Goal: Information Seeking & Learning: Check status

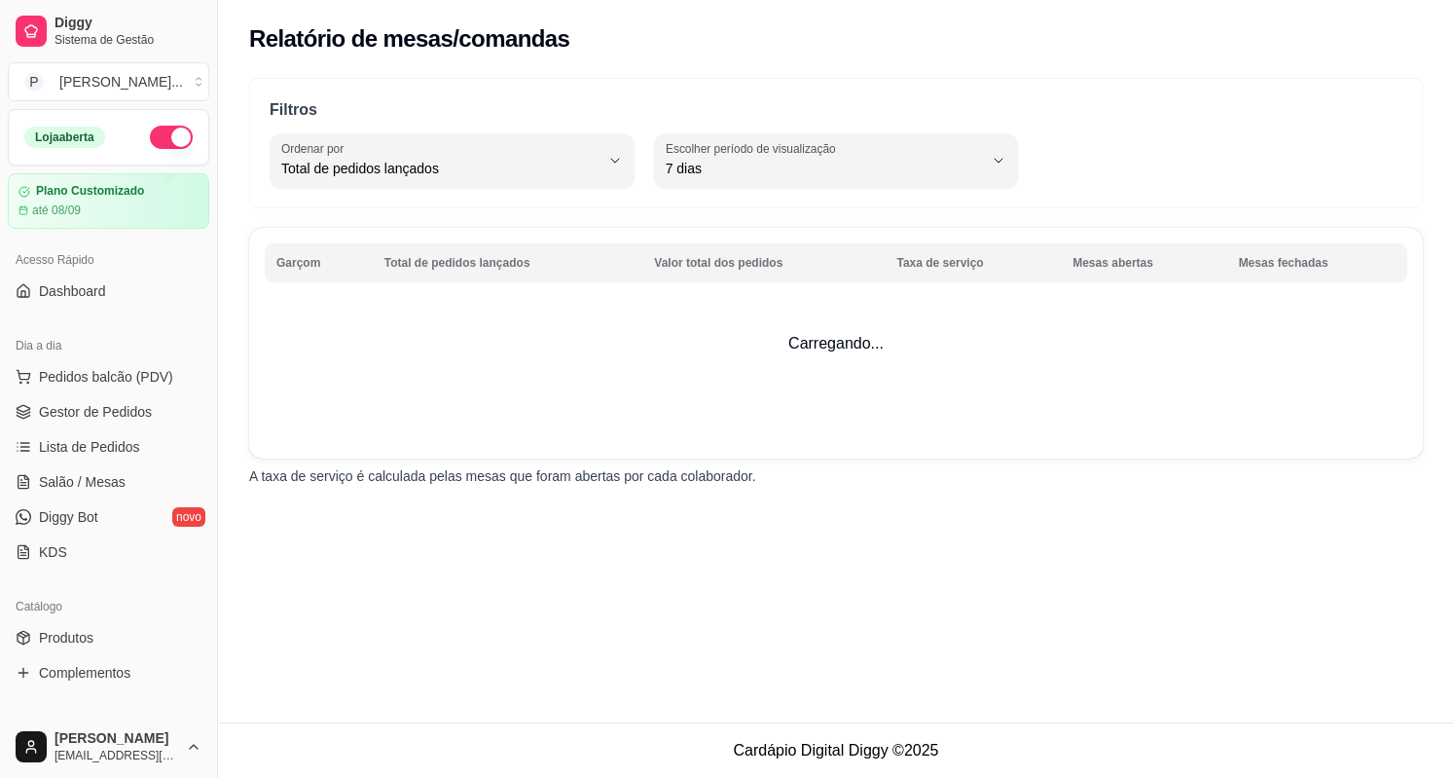
select select "TOTAL_OF_ORDERS"
select select "7"
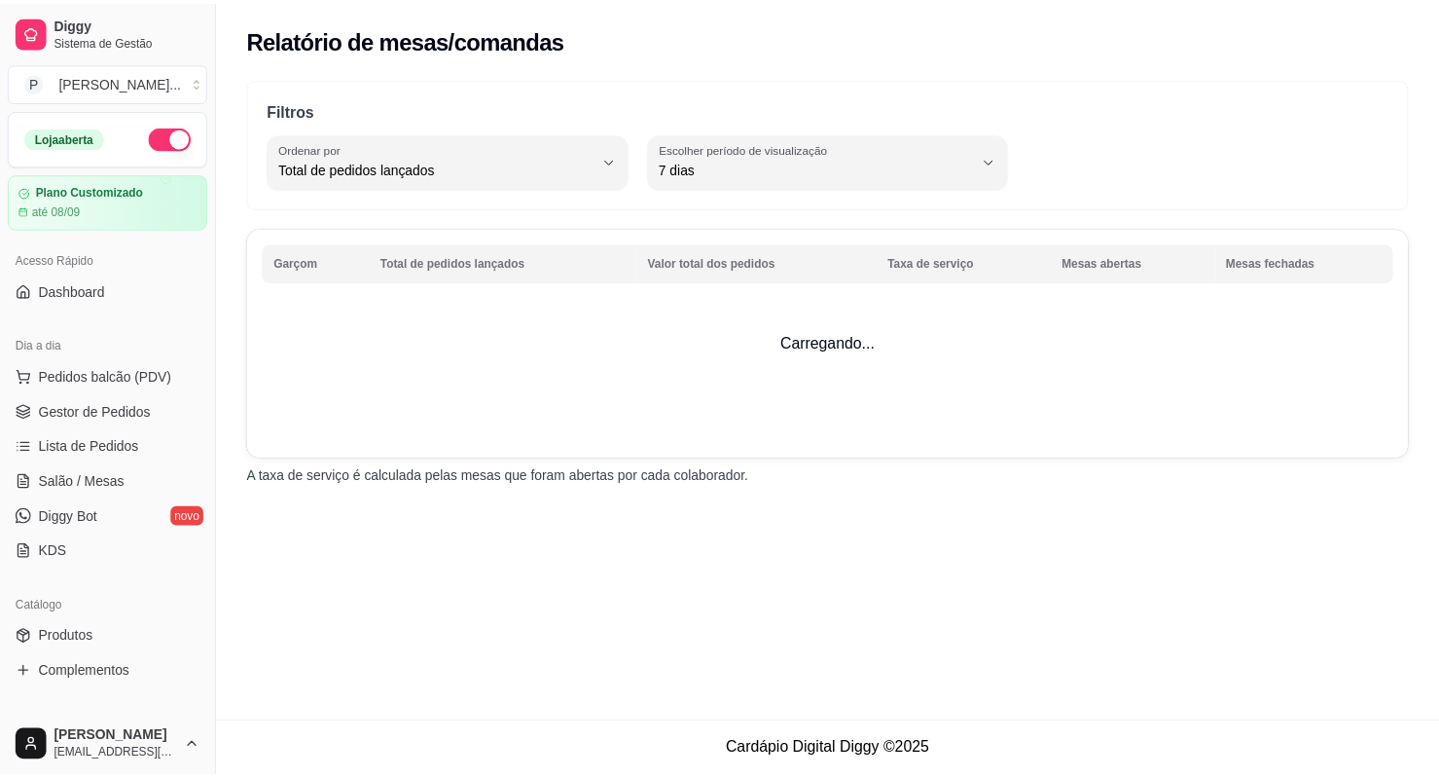
scroll to position [487, 0]
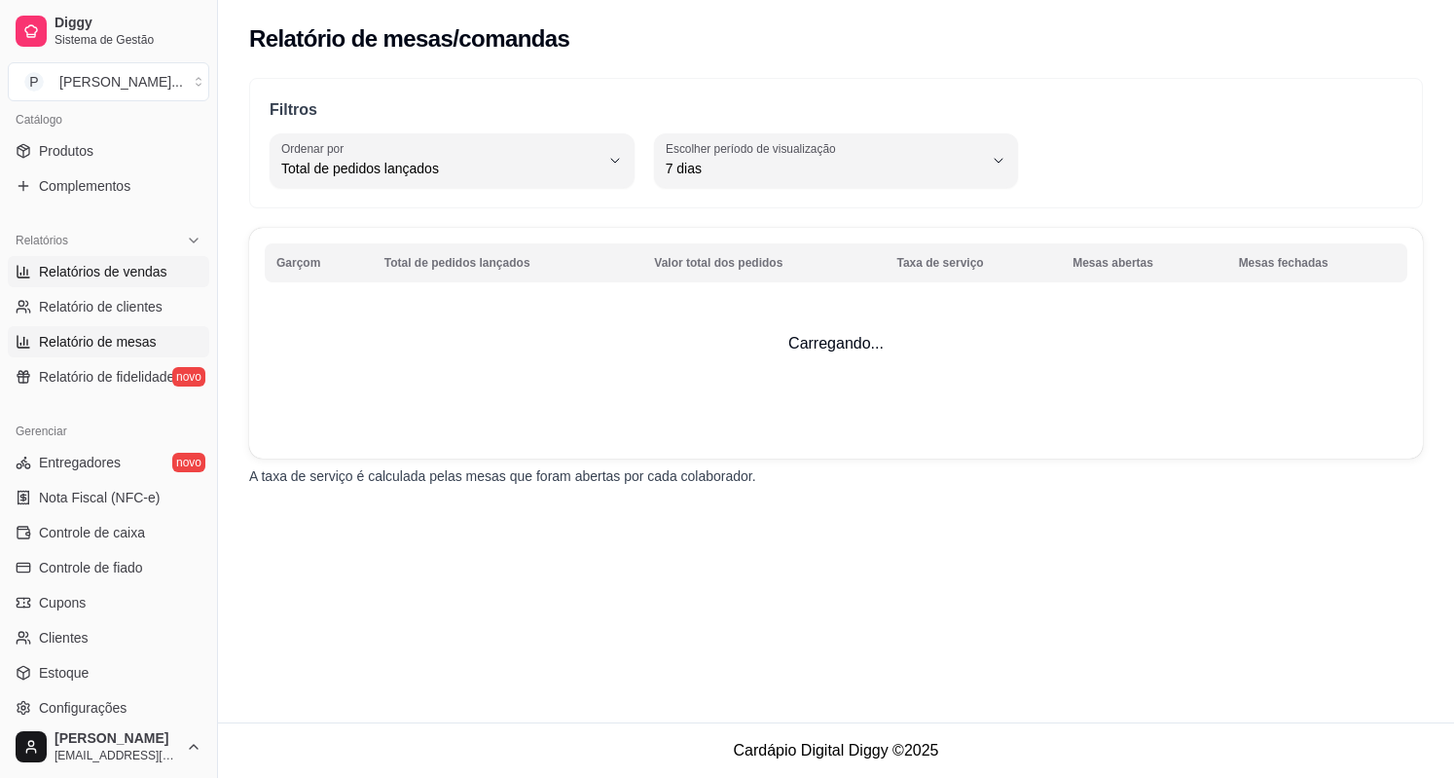
click at [121, 273] on span "Relatórios de vendas" at bounding box center [103, 271] width 128 height 19
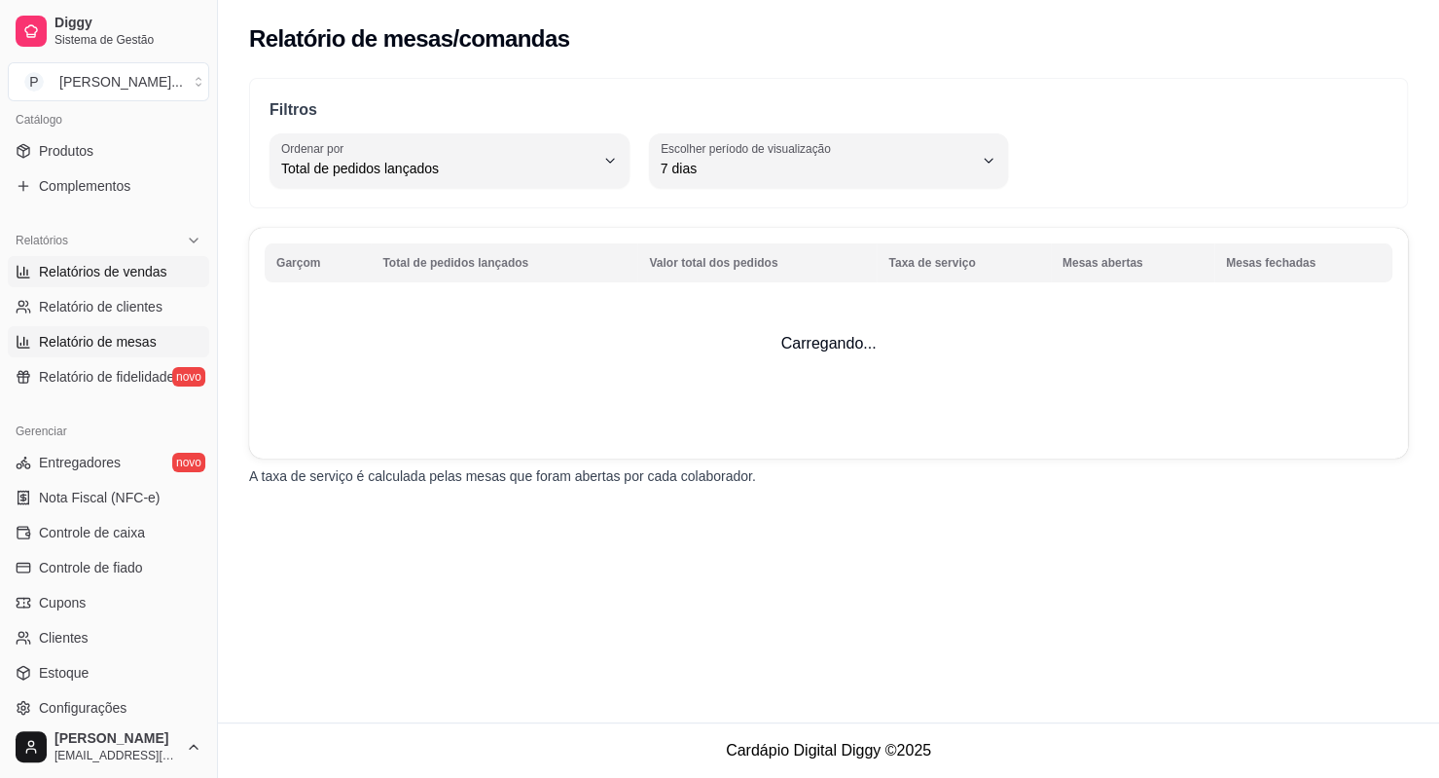
select select "ALL"
select select "0"
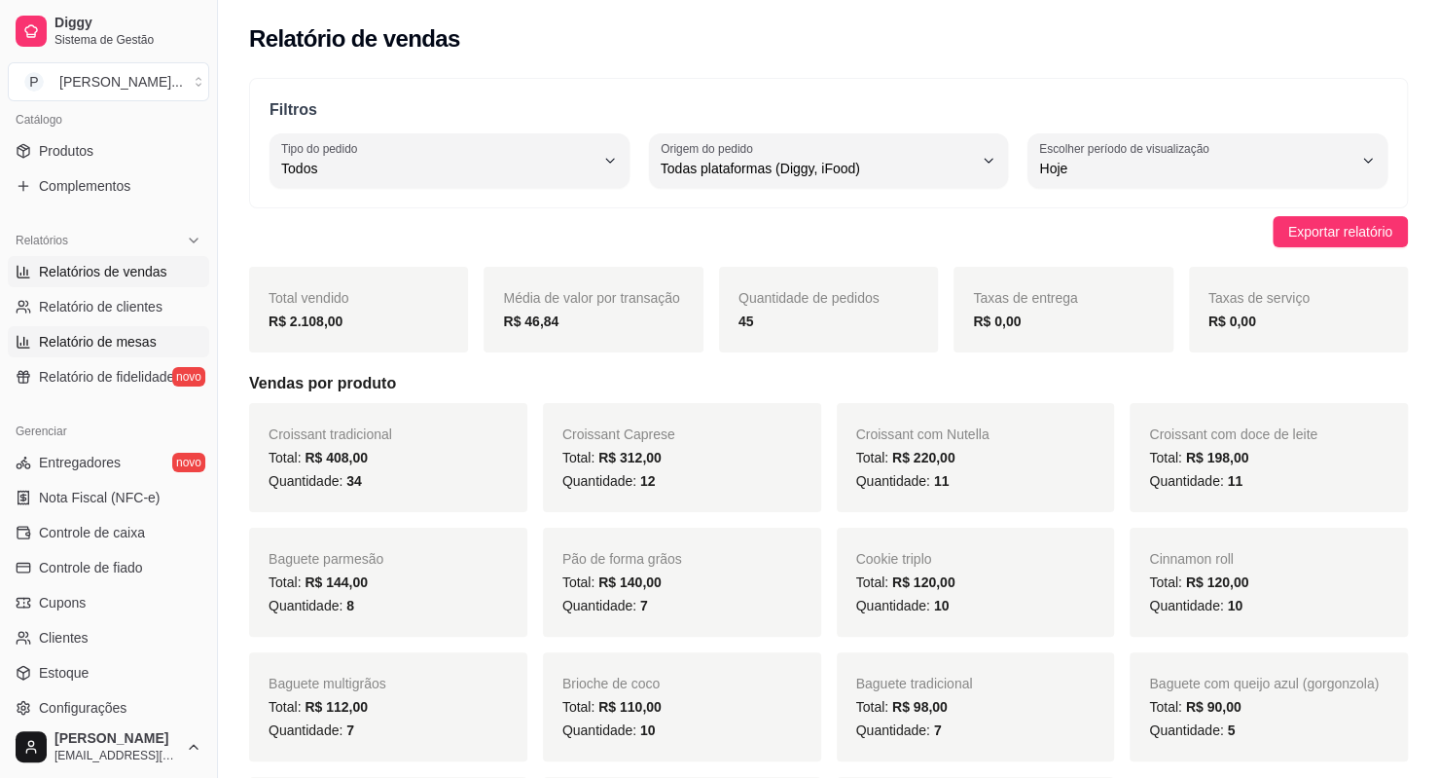
click at [109, 332] on span "Relatório de mesas" at bounding box center [98, 341] width 118 height 19
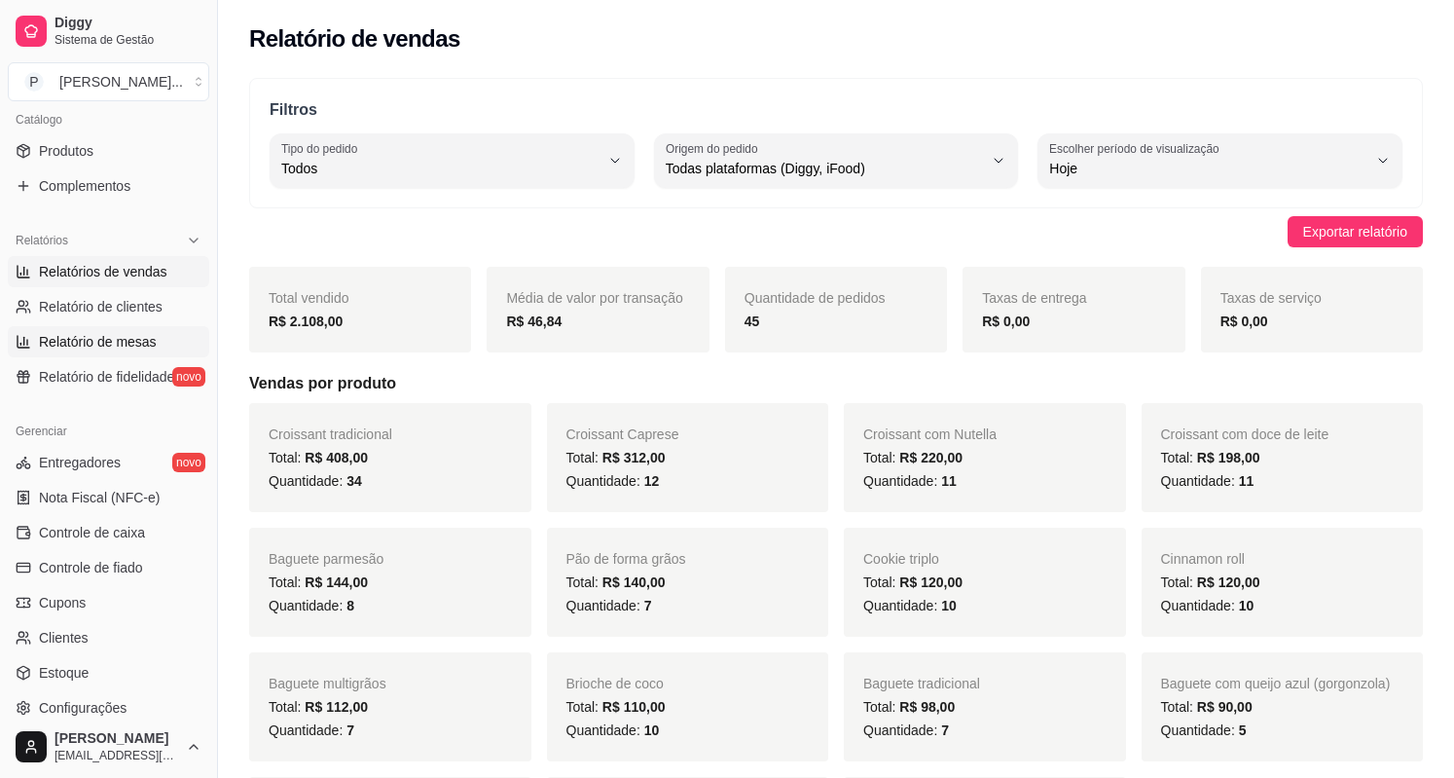
select select "TOTAL_OF_ORDERS"
select select "7"
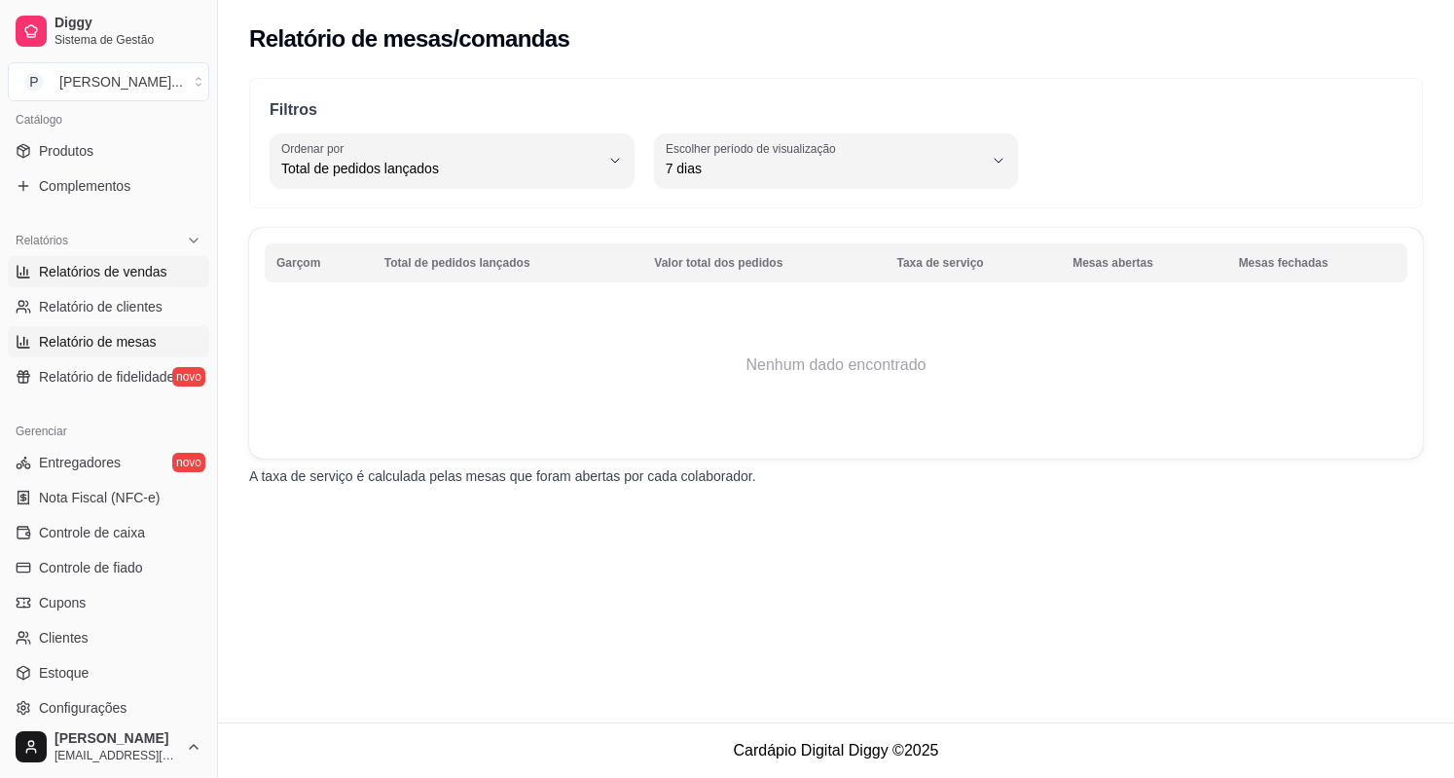
click at [120, 272] on span "Relatórios de vendas" at bounding box center [103, 271] width 128 height 19
select select "ALL"
select select "0"
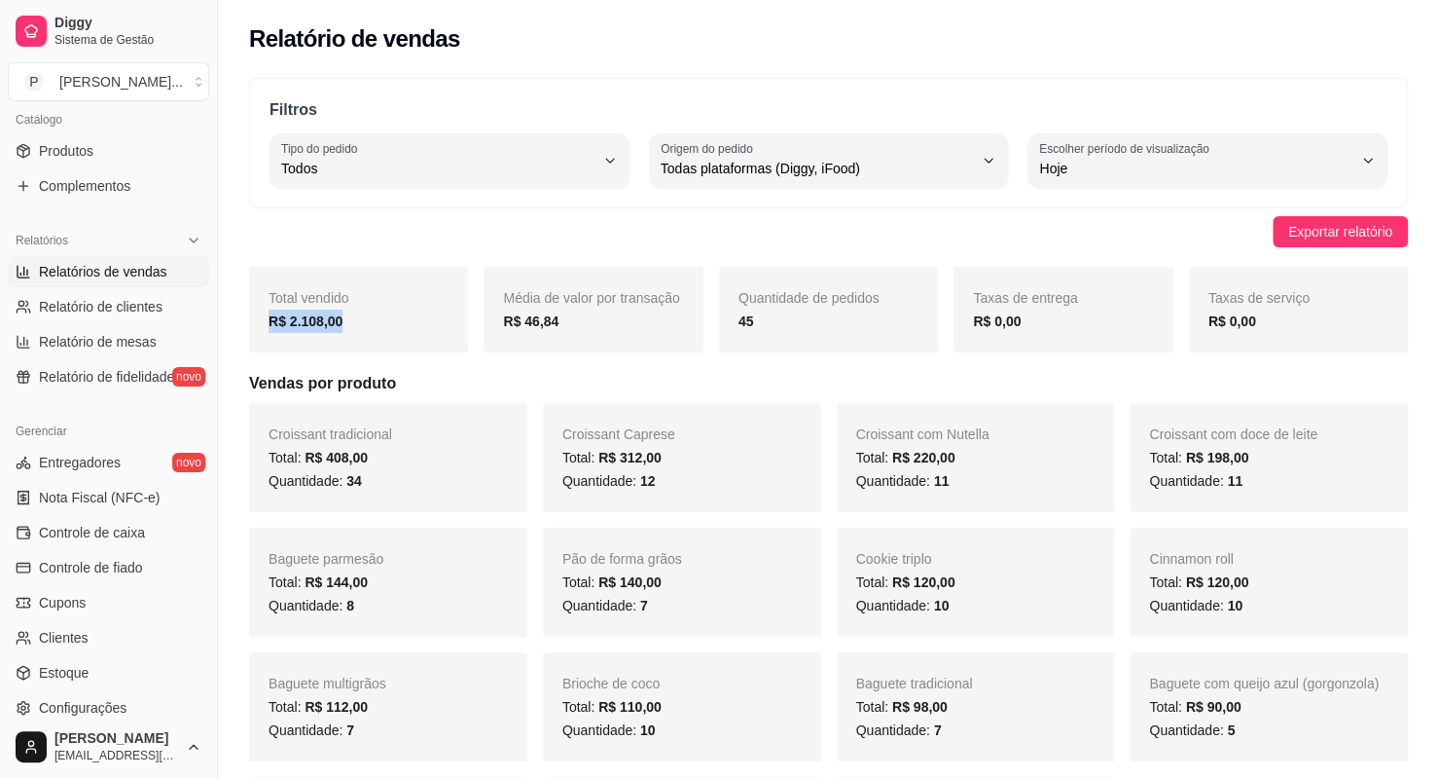
drag, startPoint x: 272, startPoint y: 314, endPoint x: 372, endPoint y: 326, distance: 100.9
click at [372, 326] on div "R$ 2.108,00" at bounding box center [359, 320] width 180 height 23
click at [306, 320] on strong "R$ 2.108,00" at bounding box center [306, 321] width 74 height 16
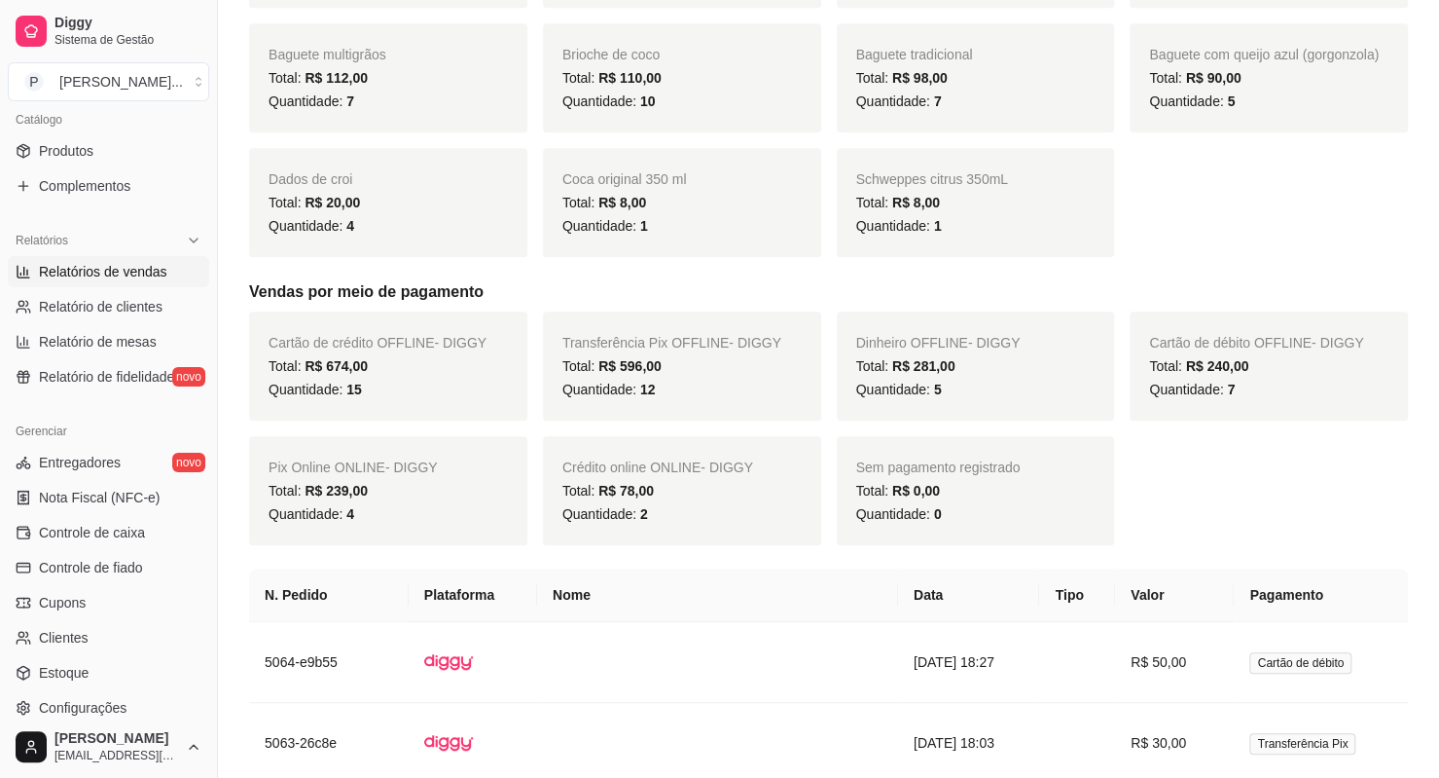
scroll to position [681, 0]
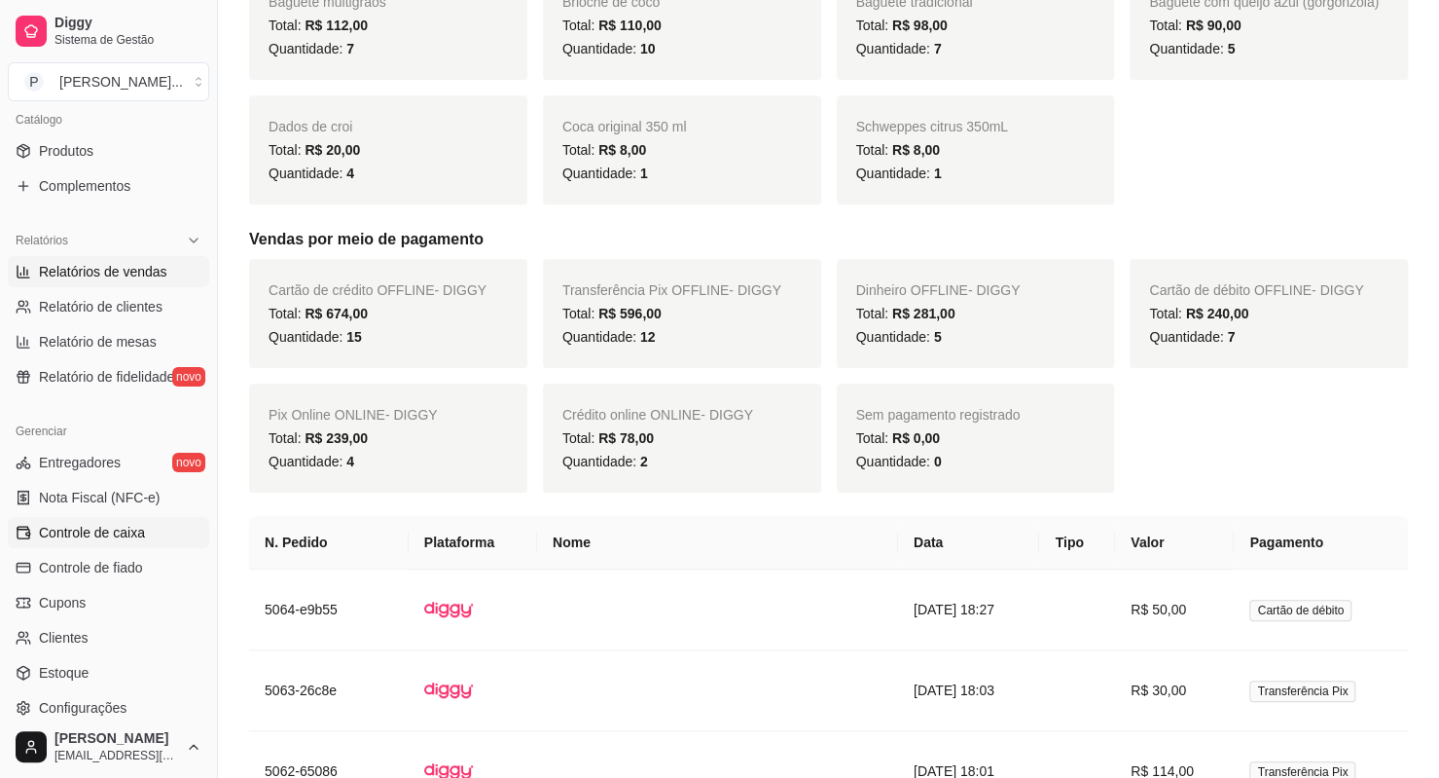
click at [111, 533] on span "Controle de caixa" at bounding box center [92, 532] width 106 height 19
